Goal: Task Accomplishment & Management: Complete application form

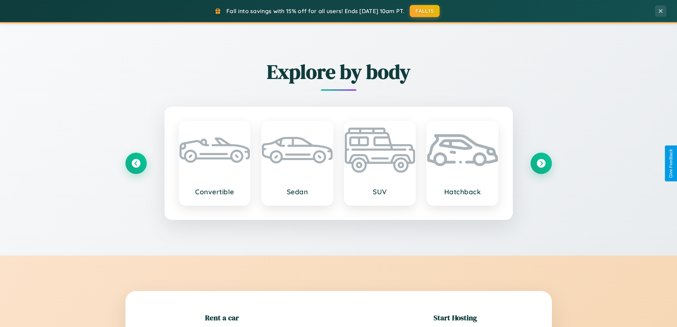
scroll to position [154, 0]
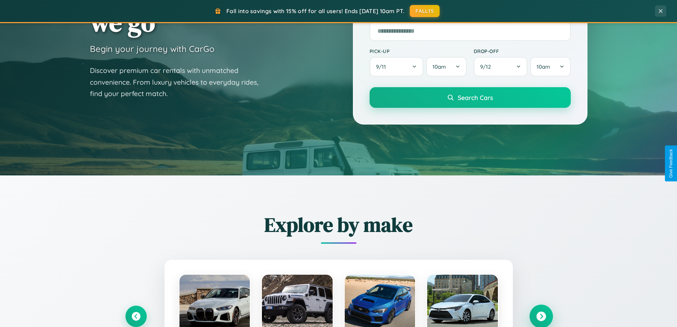
click at [541, 316] on icon at bounding box center [541, 316] width 10 height 10
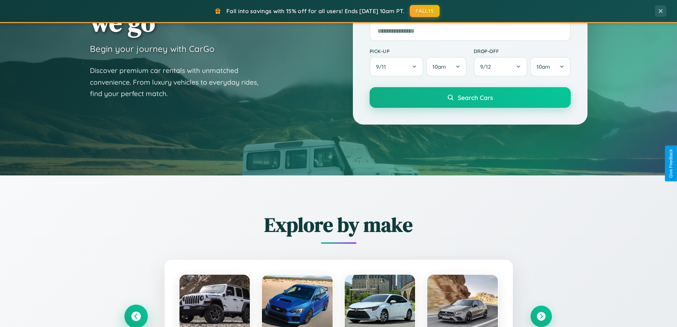
click at [136, 316] on icon at bounding box center [136, 316] width 10 height 10
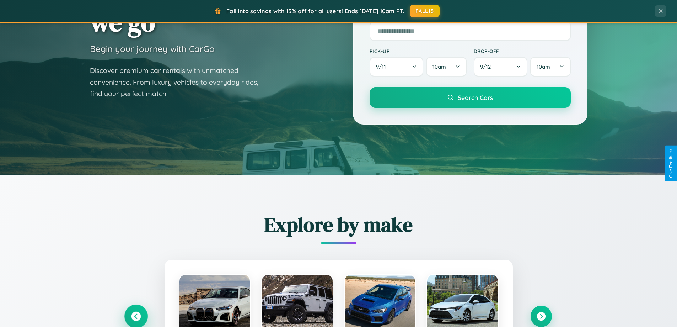
scroll to position [1142, 0]
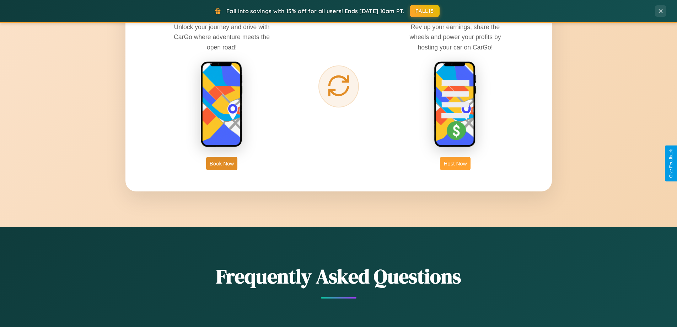
click at [455, 163] on button "Host Now" at bounding box center [455, 163] width 30 height 13
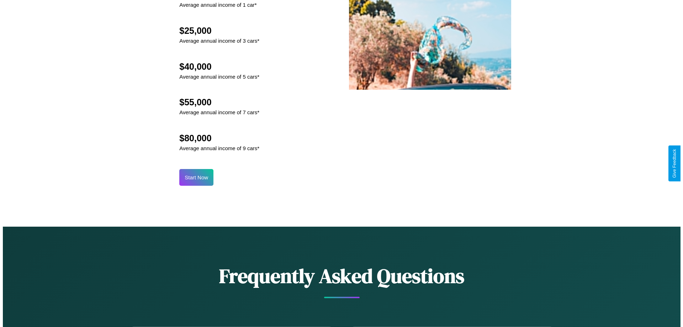
scroll to position [741, 0]
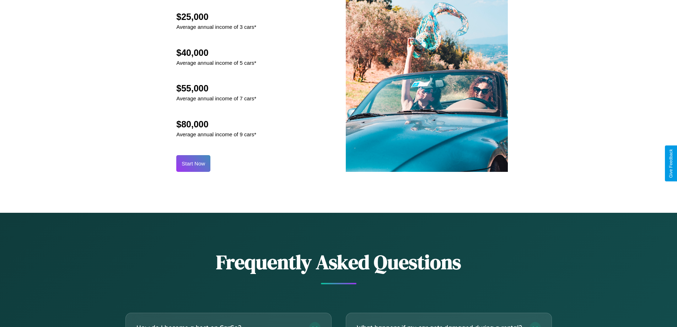
click at [193, 163] on button "Start Now" at bounding box center [193, 163] width 34 height 17
